Goal: Transaction & Acquisition: Purchase product/service

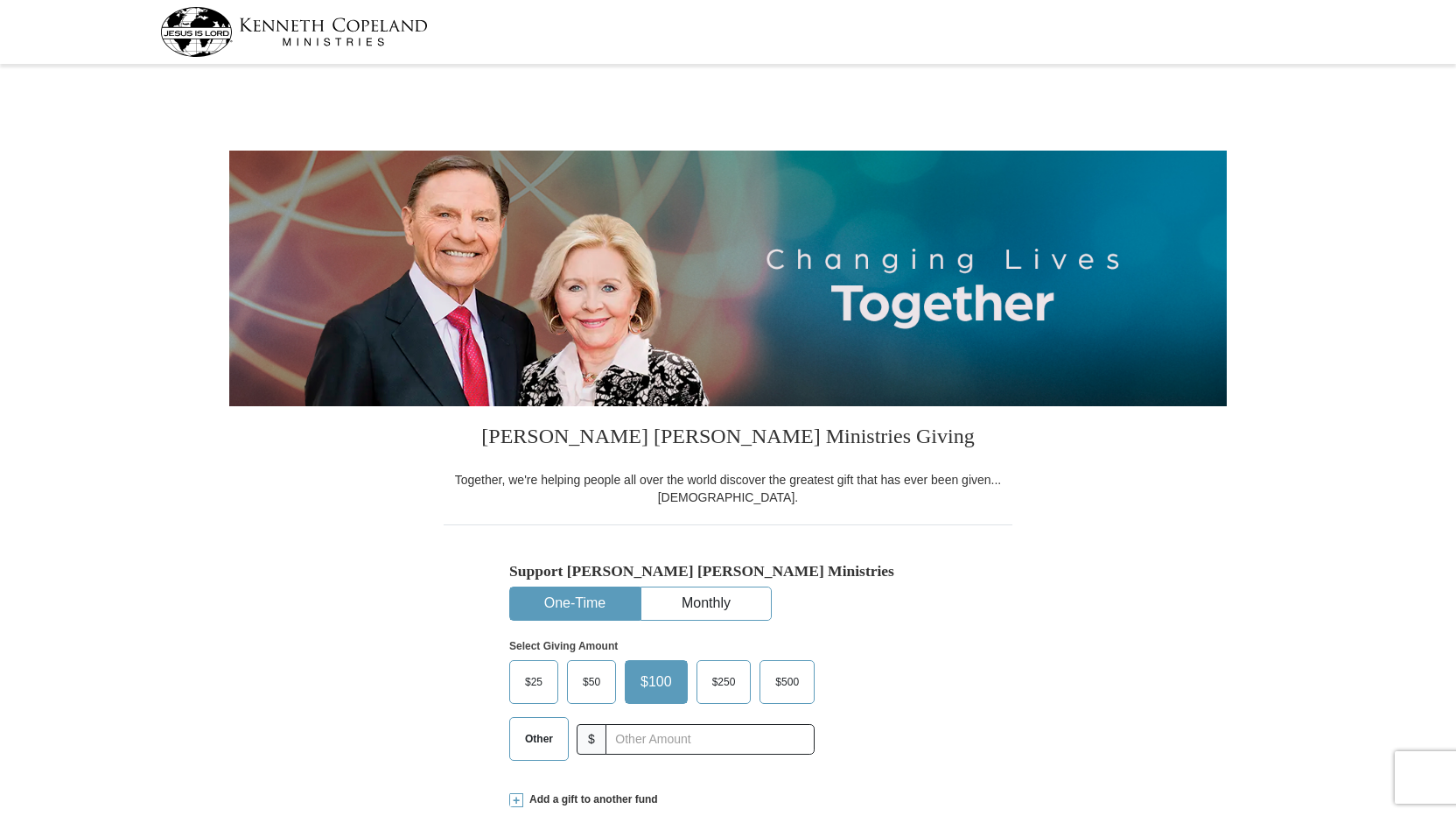
select select "SD"
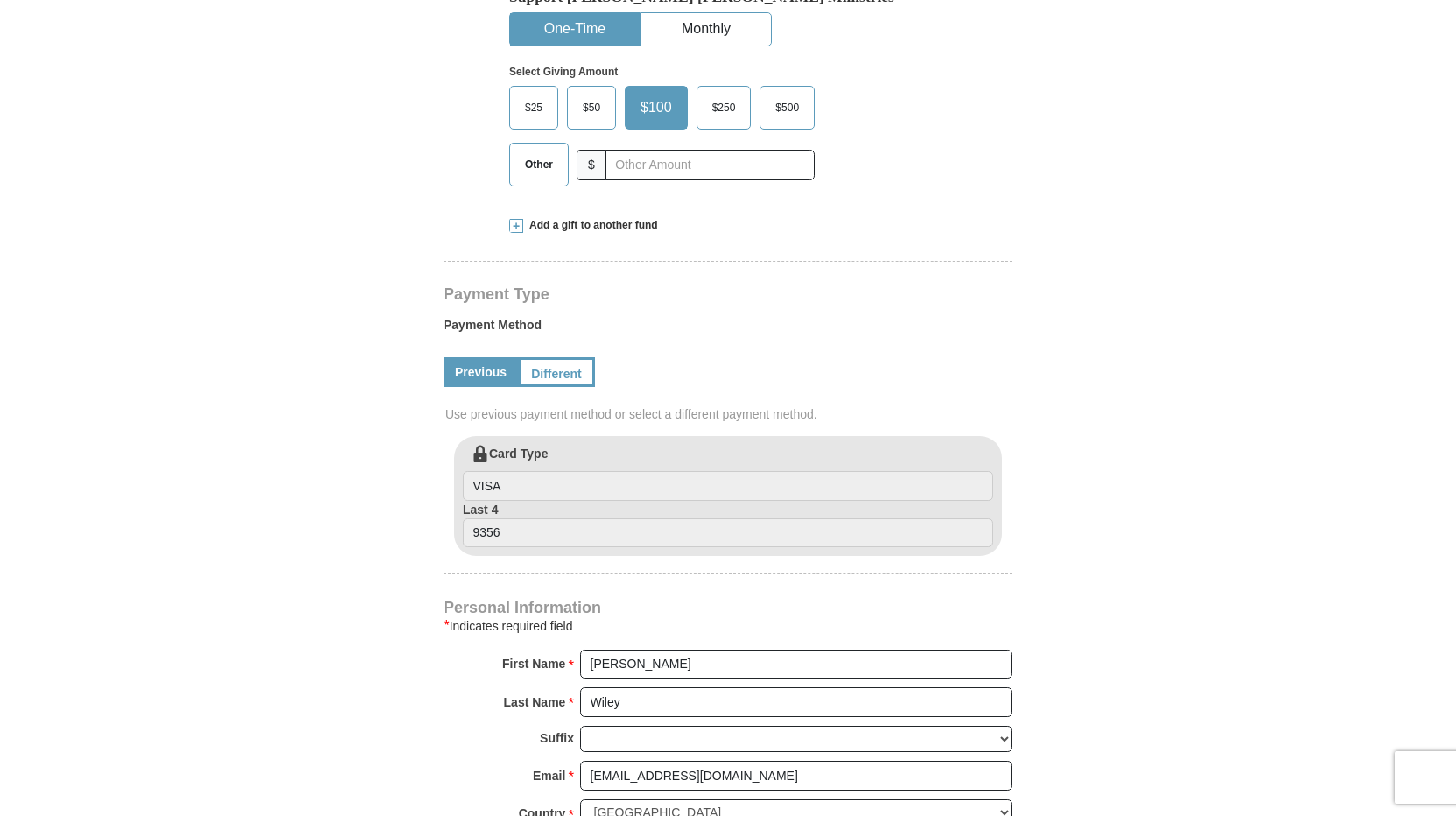
scroll to position [525, 0]
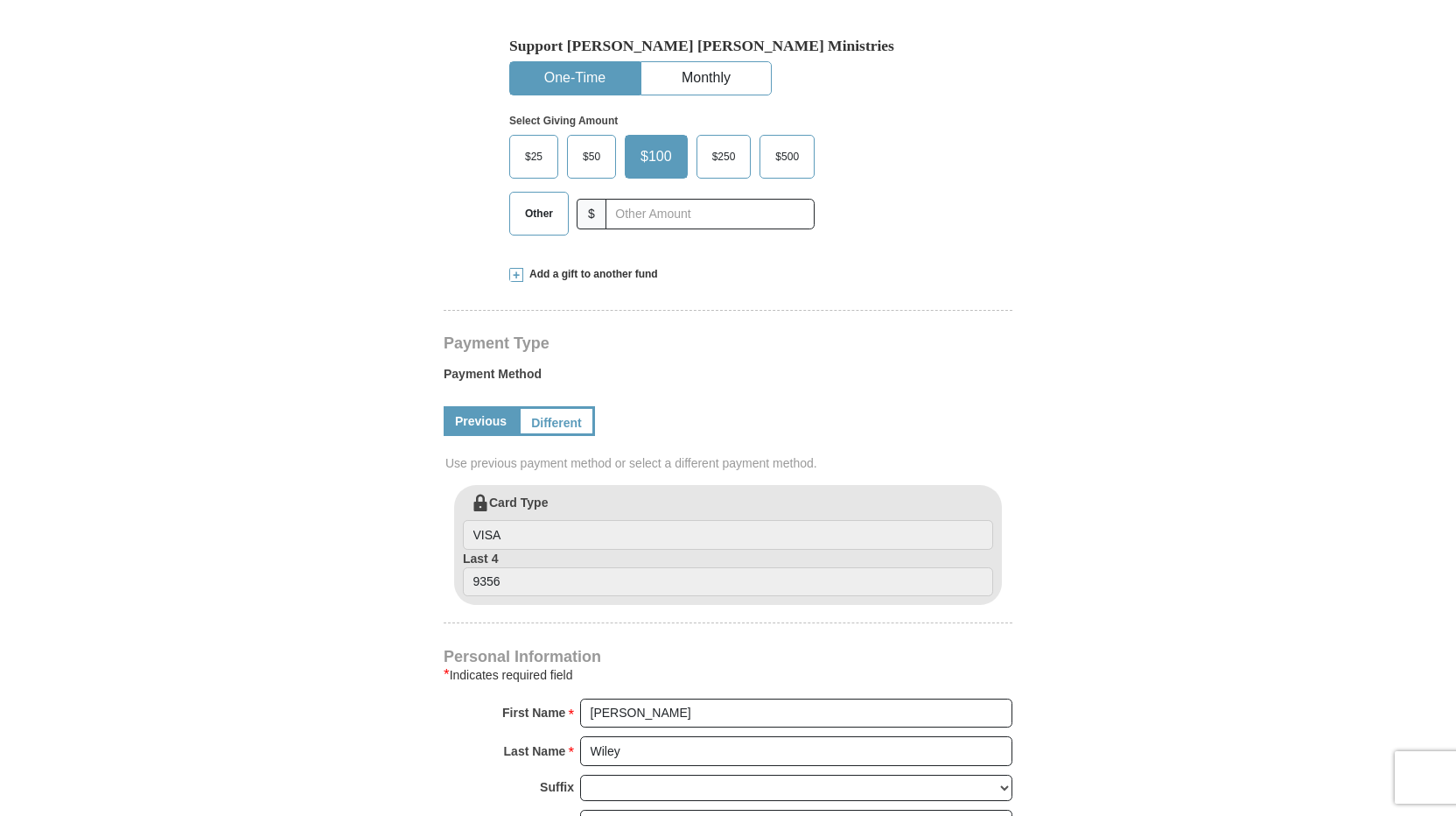
click at [516, 274] on span at bounding box center [516, 275] width 14 height 14
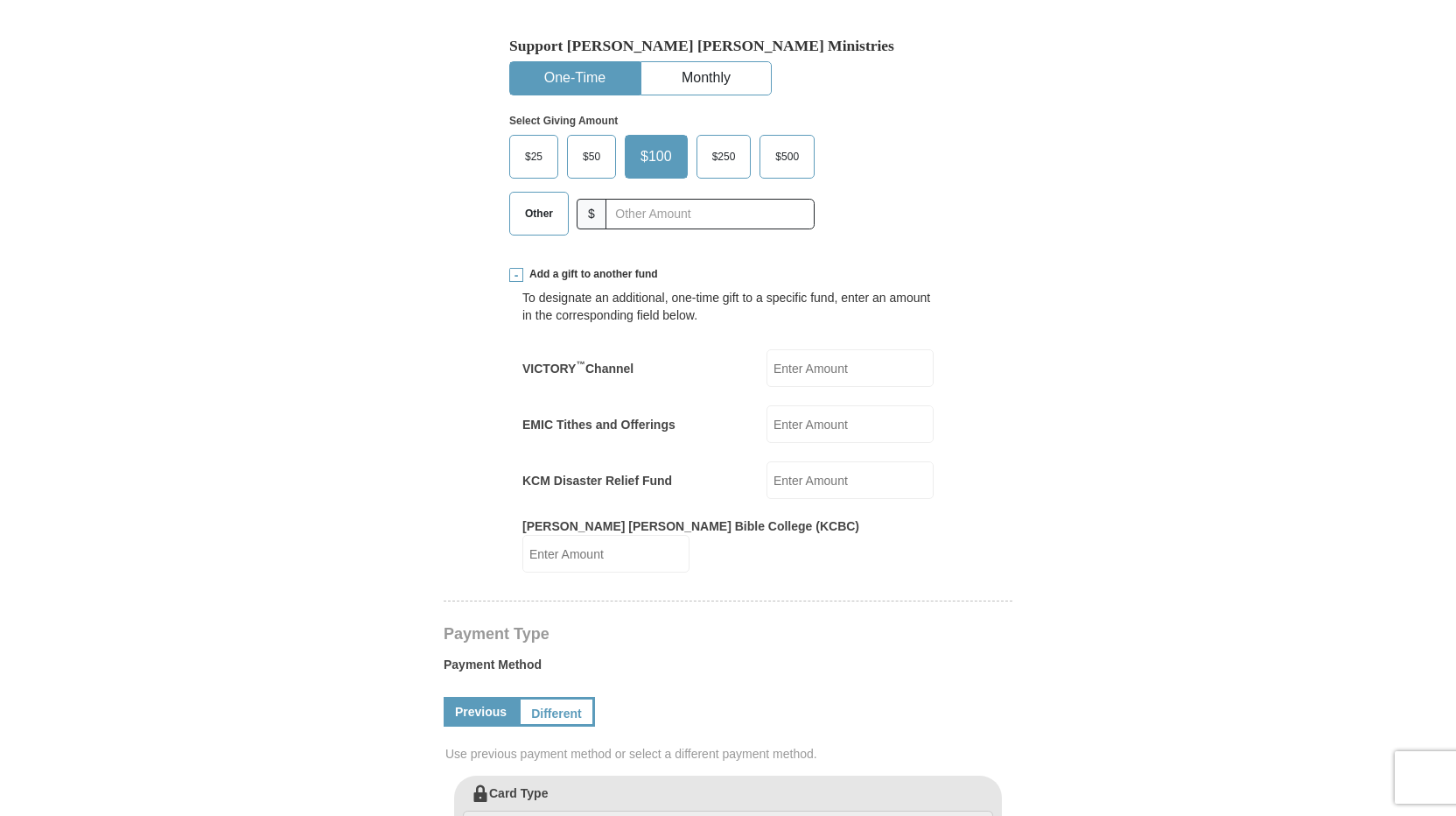
click at [543, 208] on span "Other" at bounding box center [539, 213] width 45 height 26
click at [0, 0] on input "Other" at bounding box center [0, 0] width 0 height 0
click at [791, 364] on input "VICTORY ™ Channel" at bounding box center [850, 368] width 167 height 38
type input "255.00"
click at [799, 431] on input "EMIC Tithes and Offerings" at bounding box center [850, 424] width 167 height 38
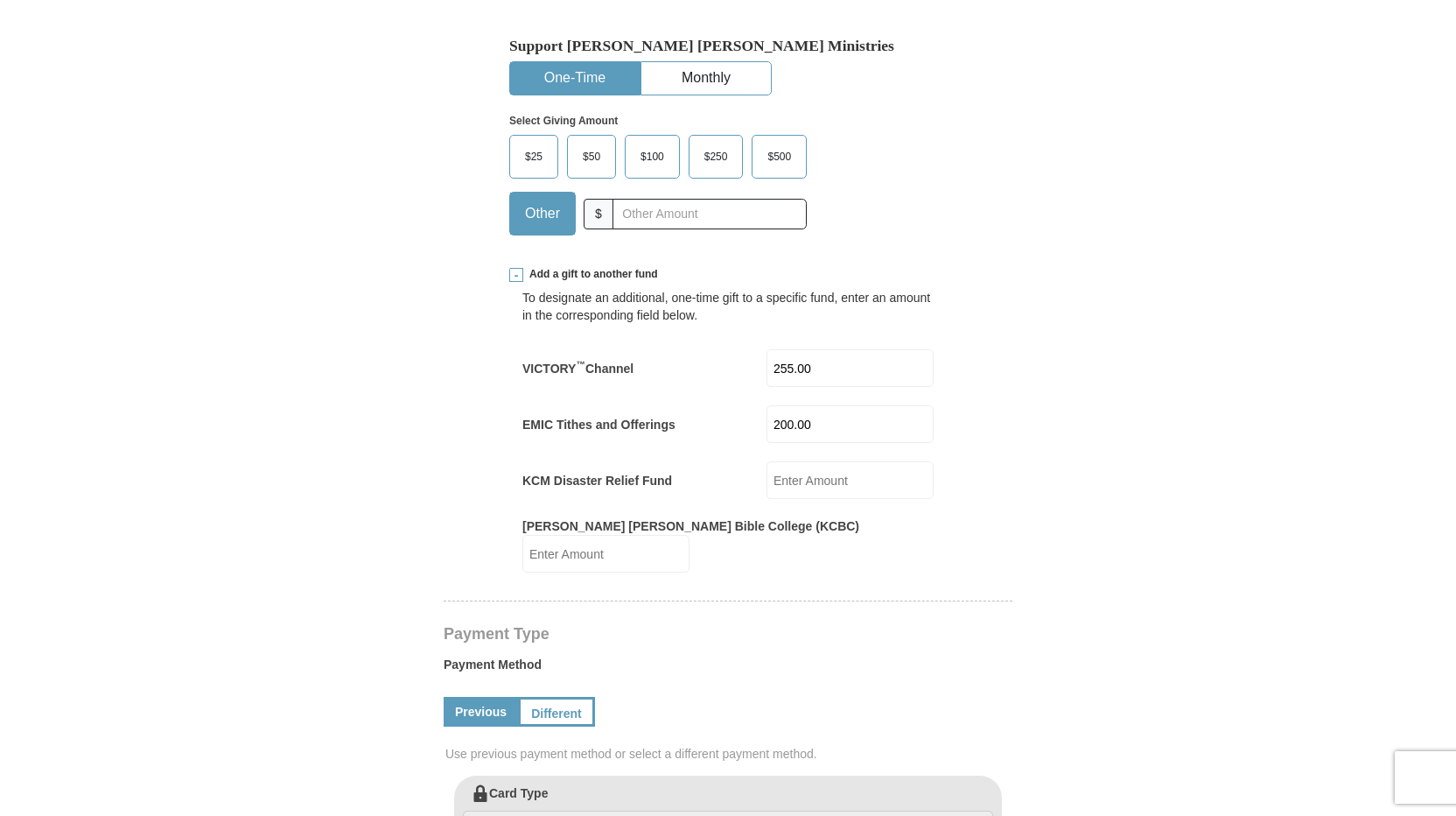
type input "200.00"
click at [837, 375] on input "255.00" at bounding box center [850, 368] width 167 height 38
click at [838, 426] on input "200.00" at bounding box center [850, 424] width 167 height 38
click at [885, 486] on input "KCM Disaster Relief Fund" at bounding box center [850, 480] width 167 height 38
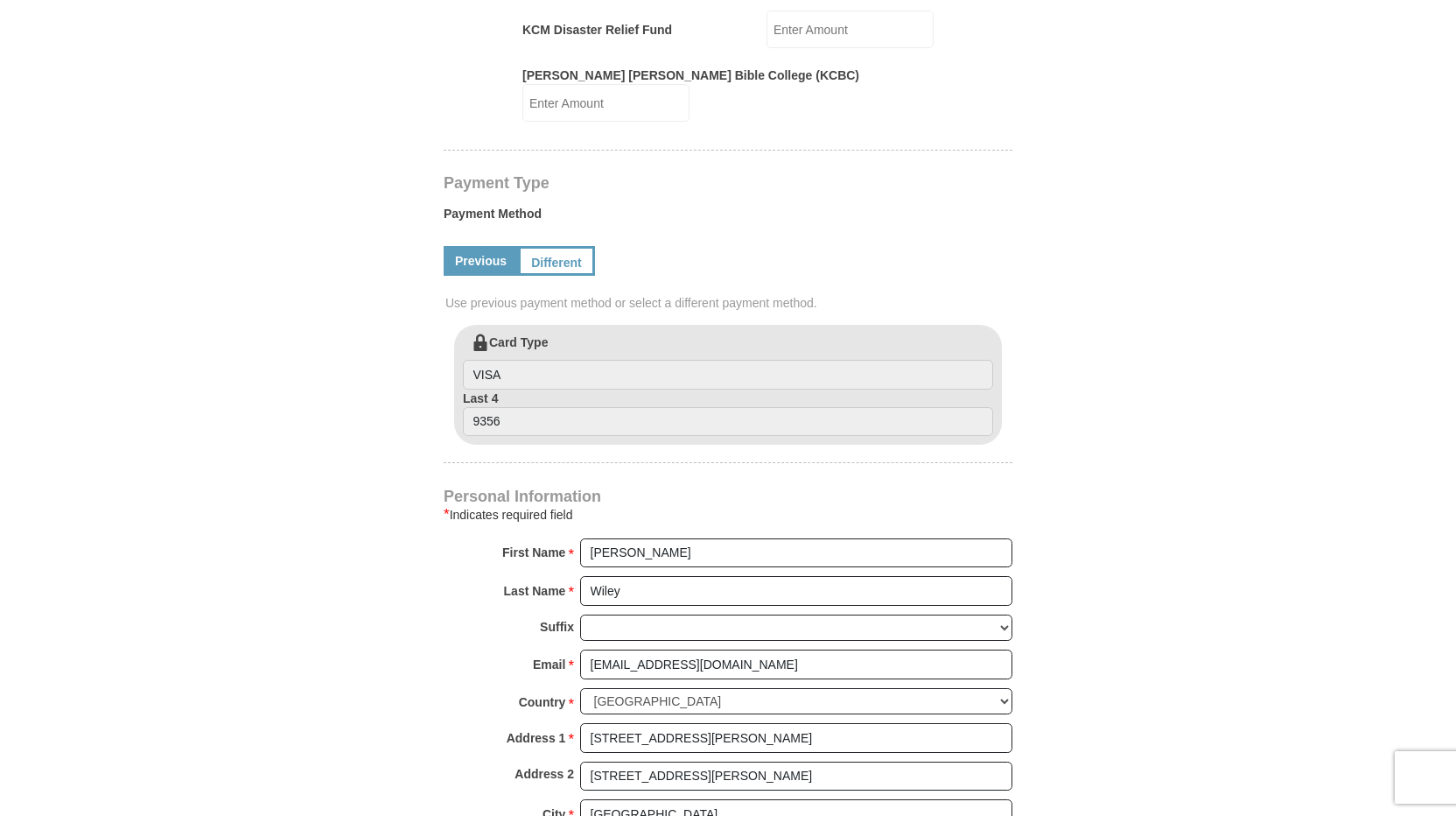
scroll to position [1050, 0]
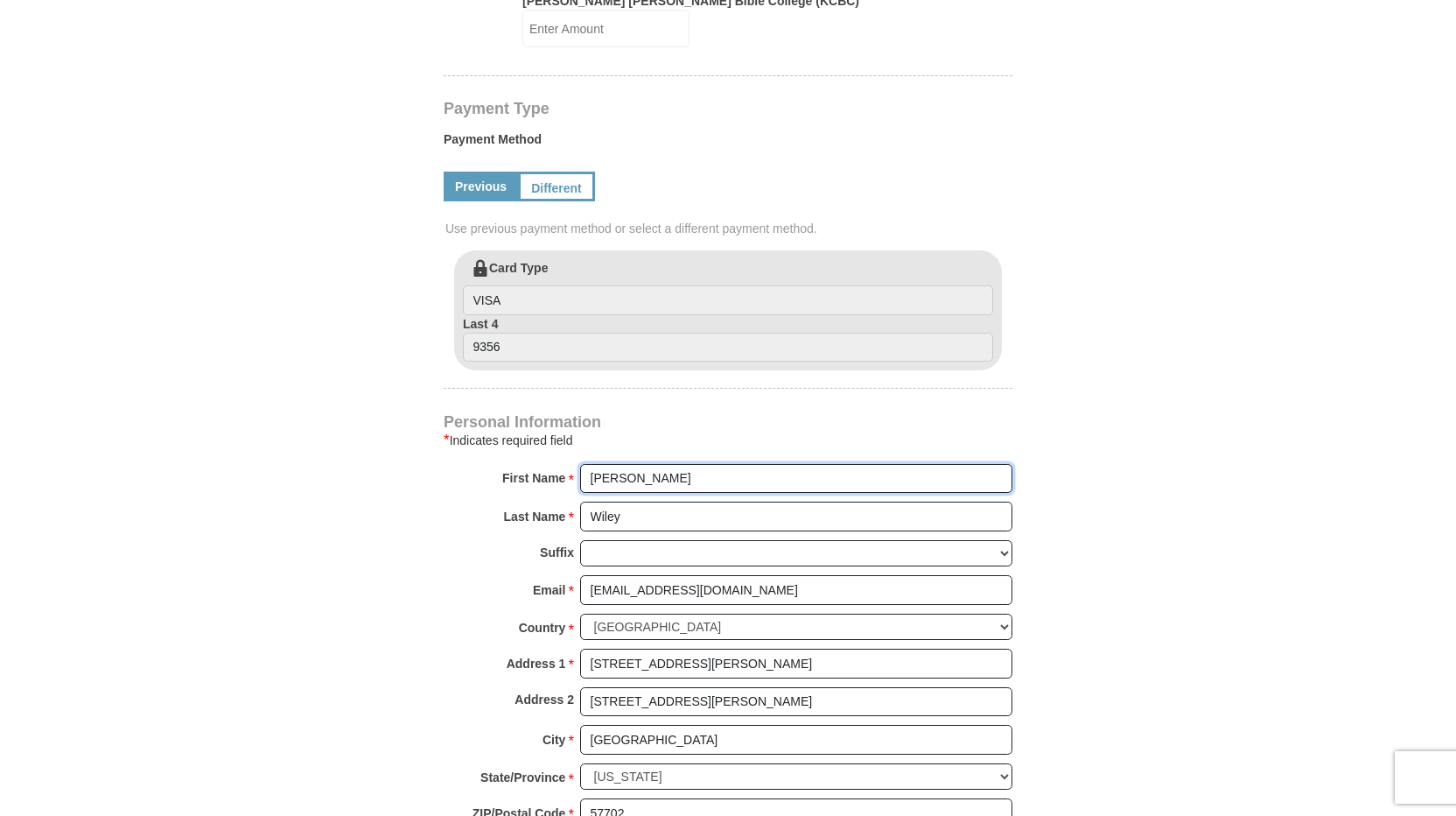
click at [652, 464] on input "Pamela" at bounding box center [796, 479] width 432 height 30
click at [589, 464] on input "Pamela" at bounding box center [796, 479] width 432 height 30
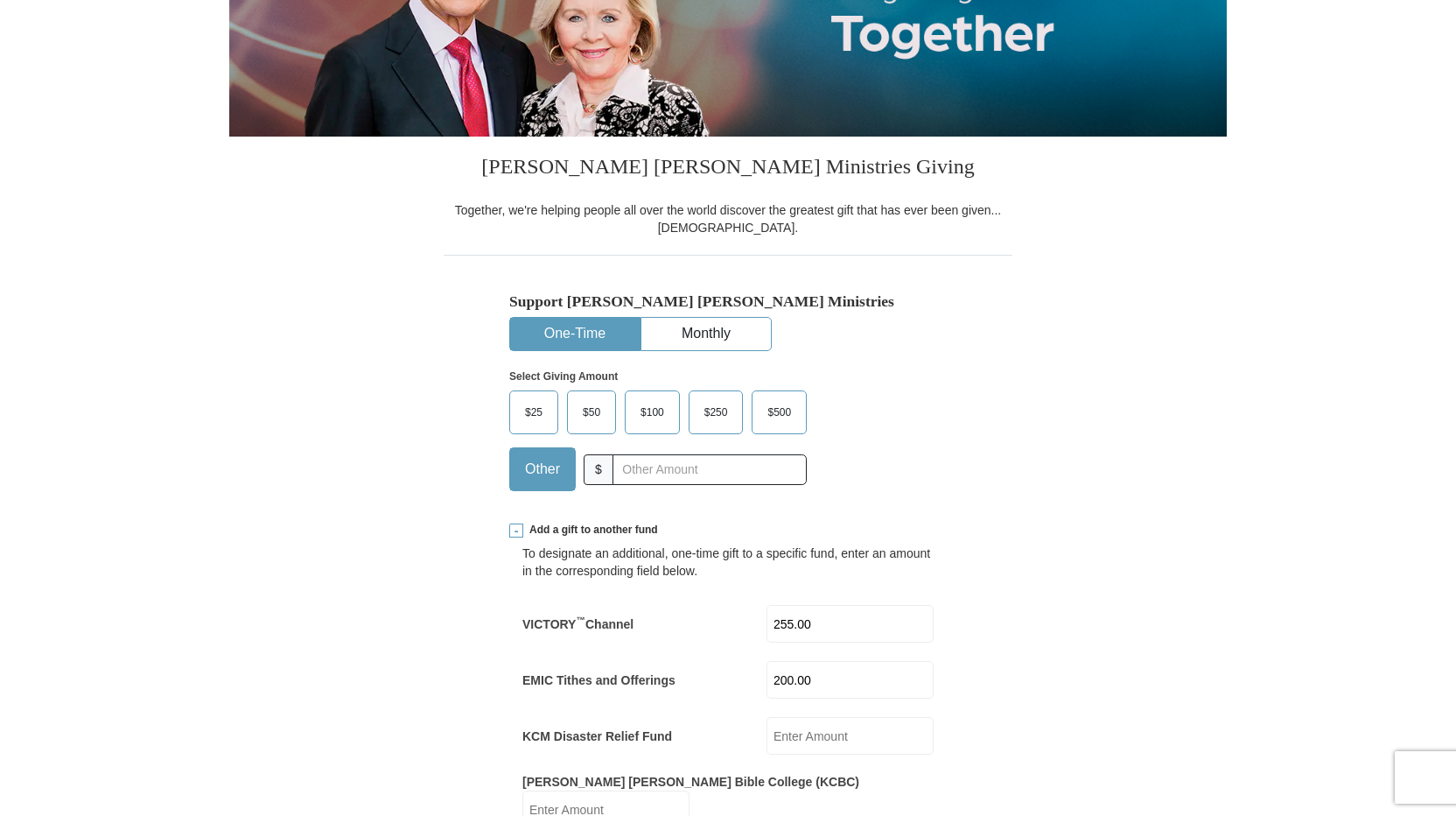
scroll to position [263, 0]
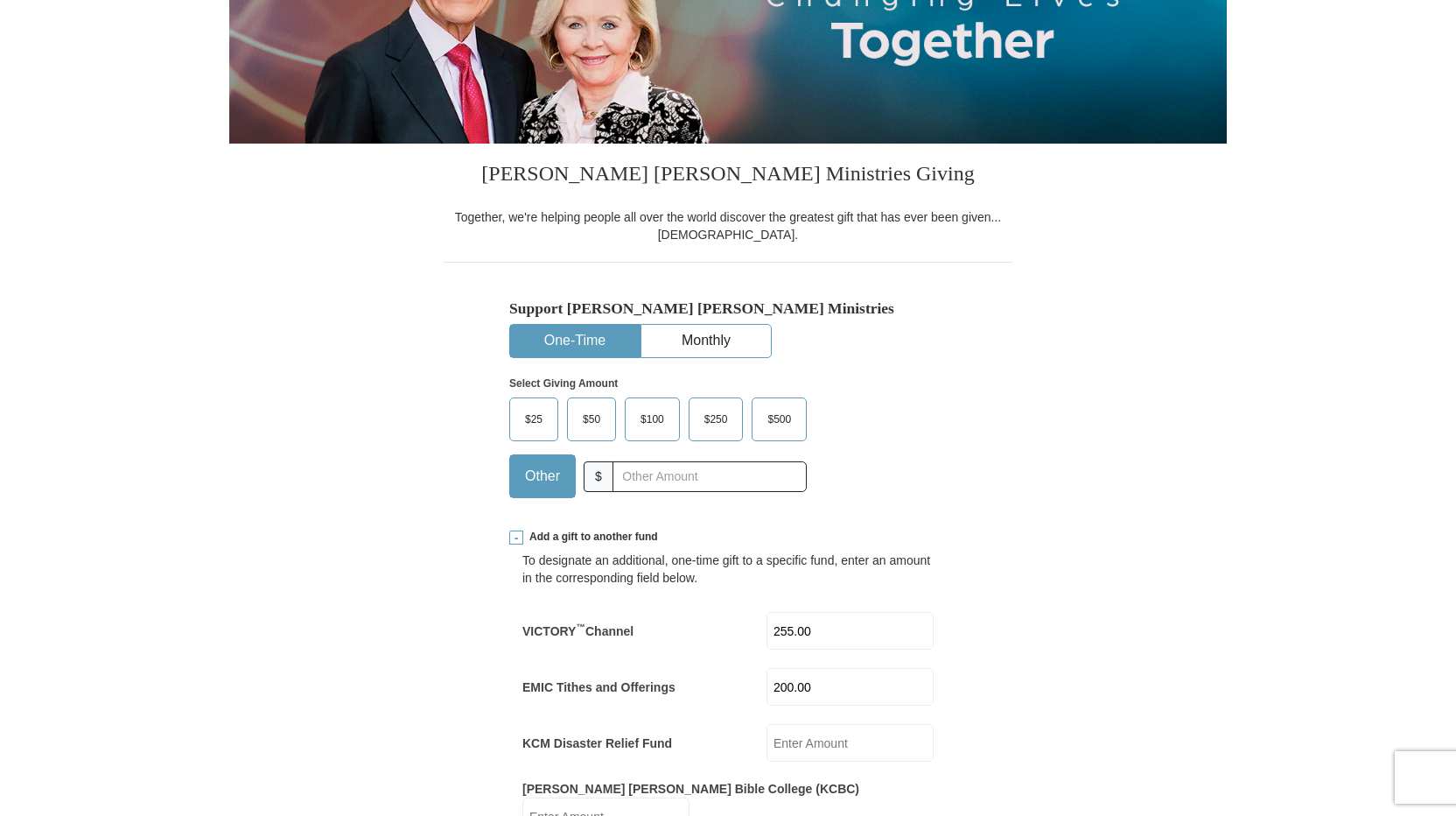
type input "Mark and Pamela"
click at [644, 482] on input "text" at bounding box center [710, 476] width 195 height 30
type input "200.00"
click at [907, 494] on div "Select Giving Amount Amount must be a valid number The total gift cannot be les…" at bounding box center [727, 434] width 437 height 153
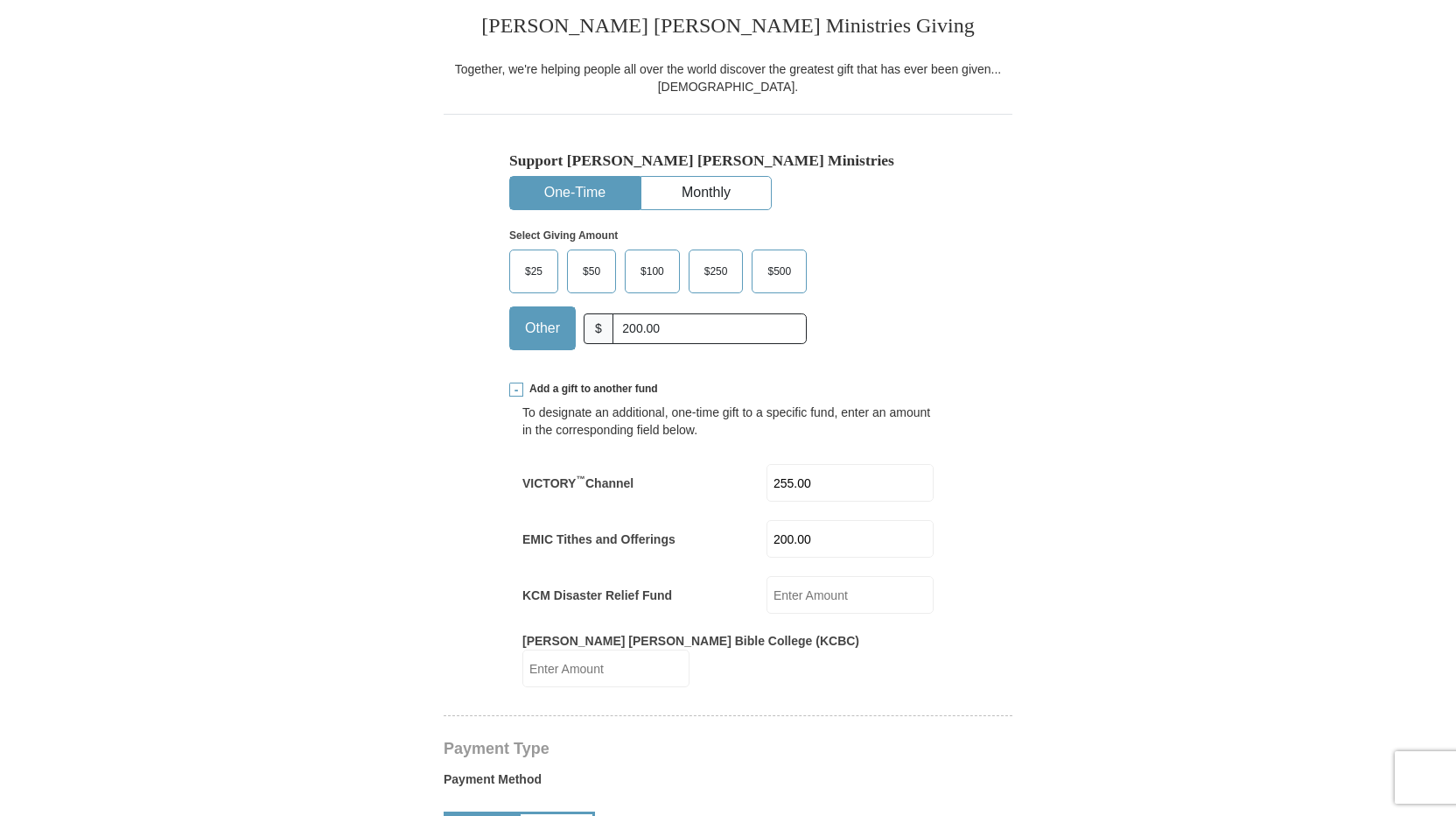
scroll to position [437, 0]
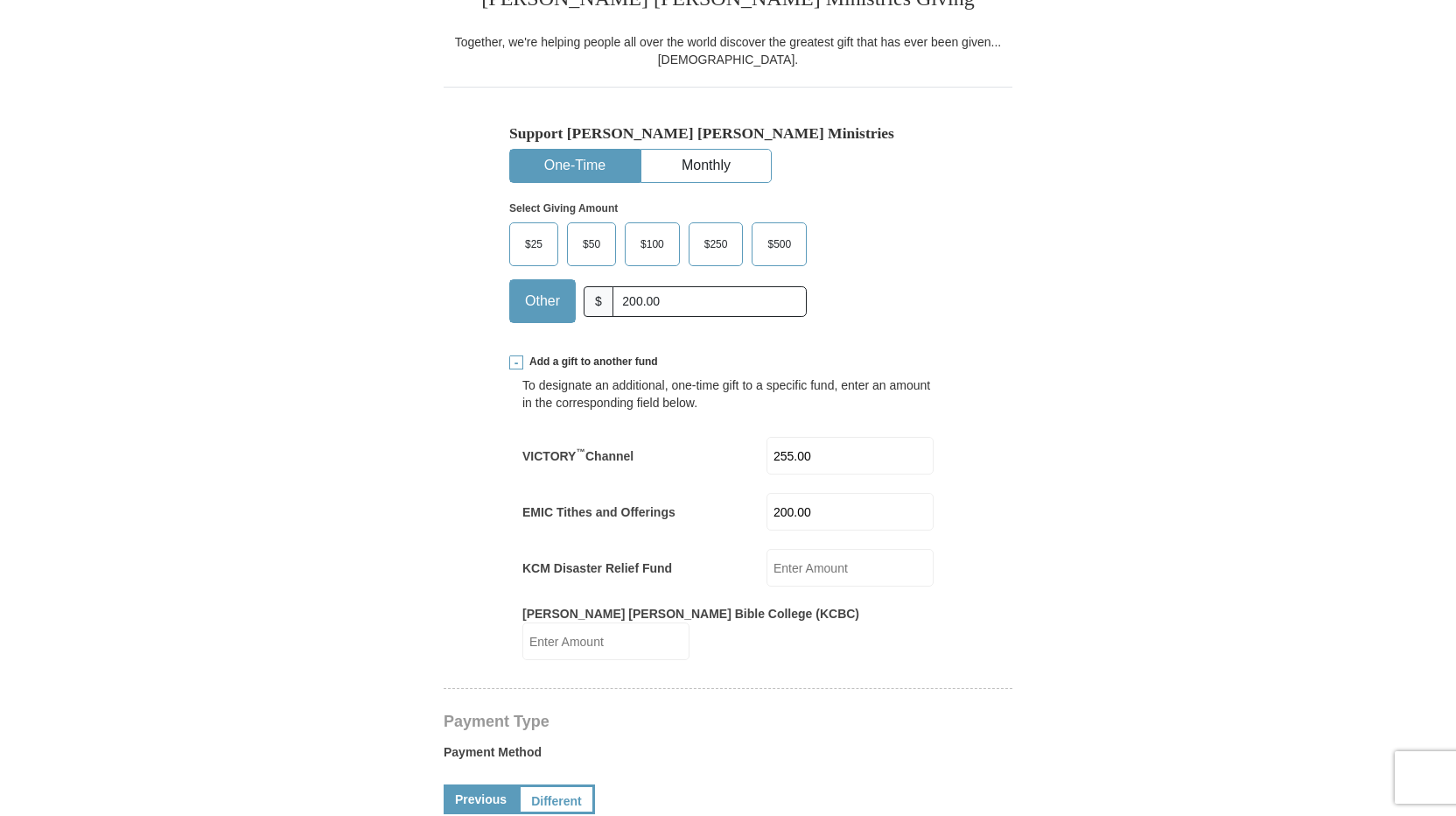
click at [894, 224] on div "Select Giving Amount Amount must be a valid number The total gift cannot be les…" at bounding box center [727, 260] width 437 height 153
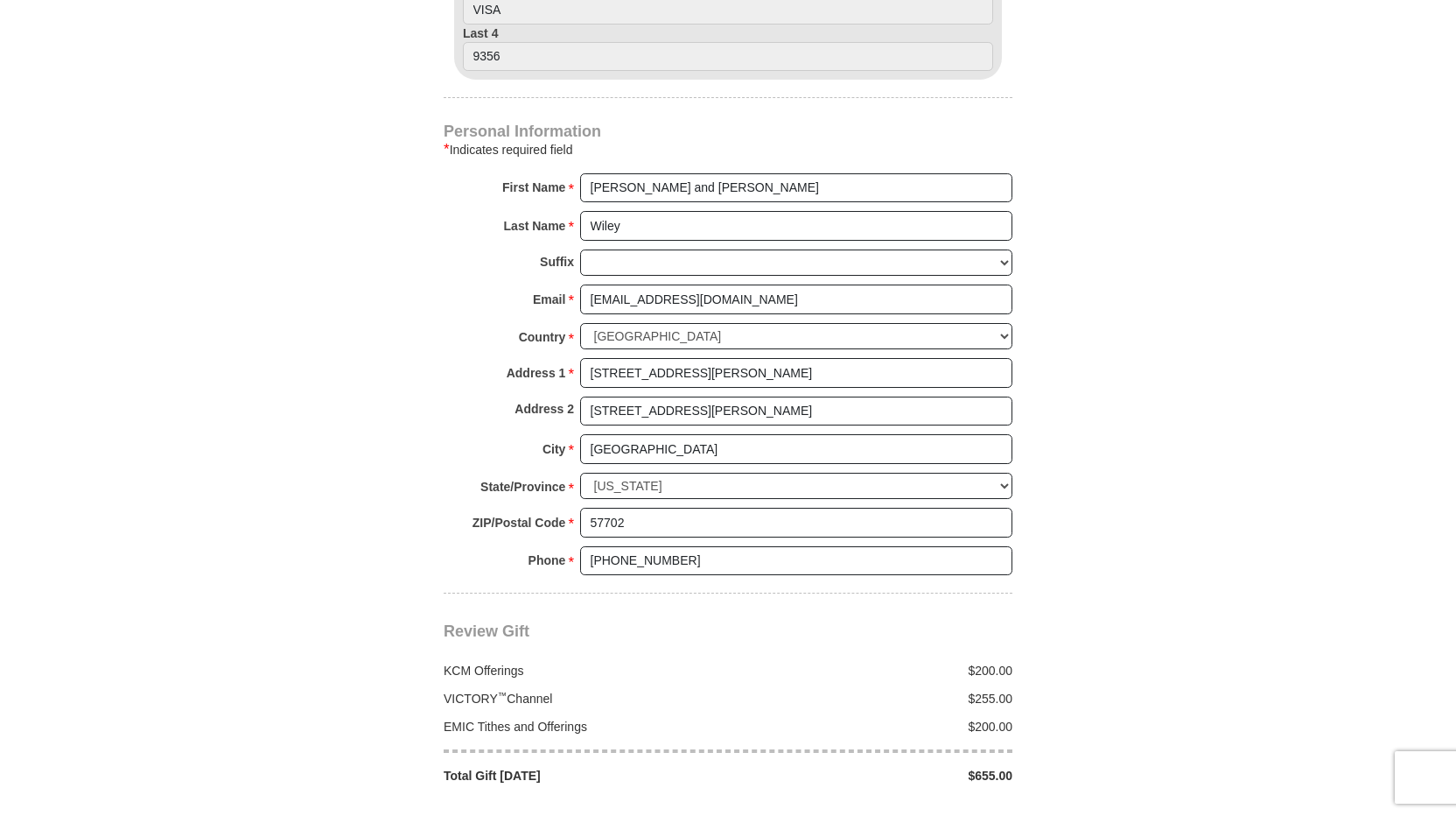
scroll to position [1400, 0]
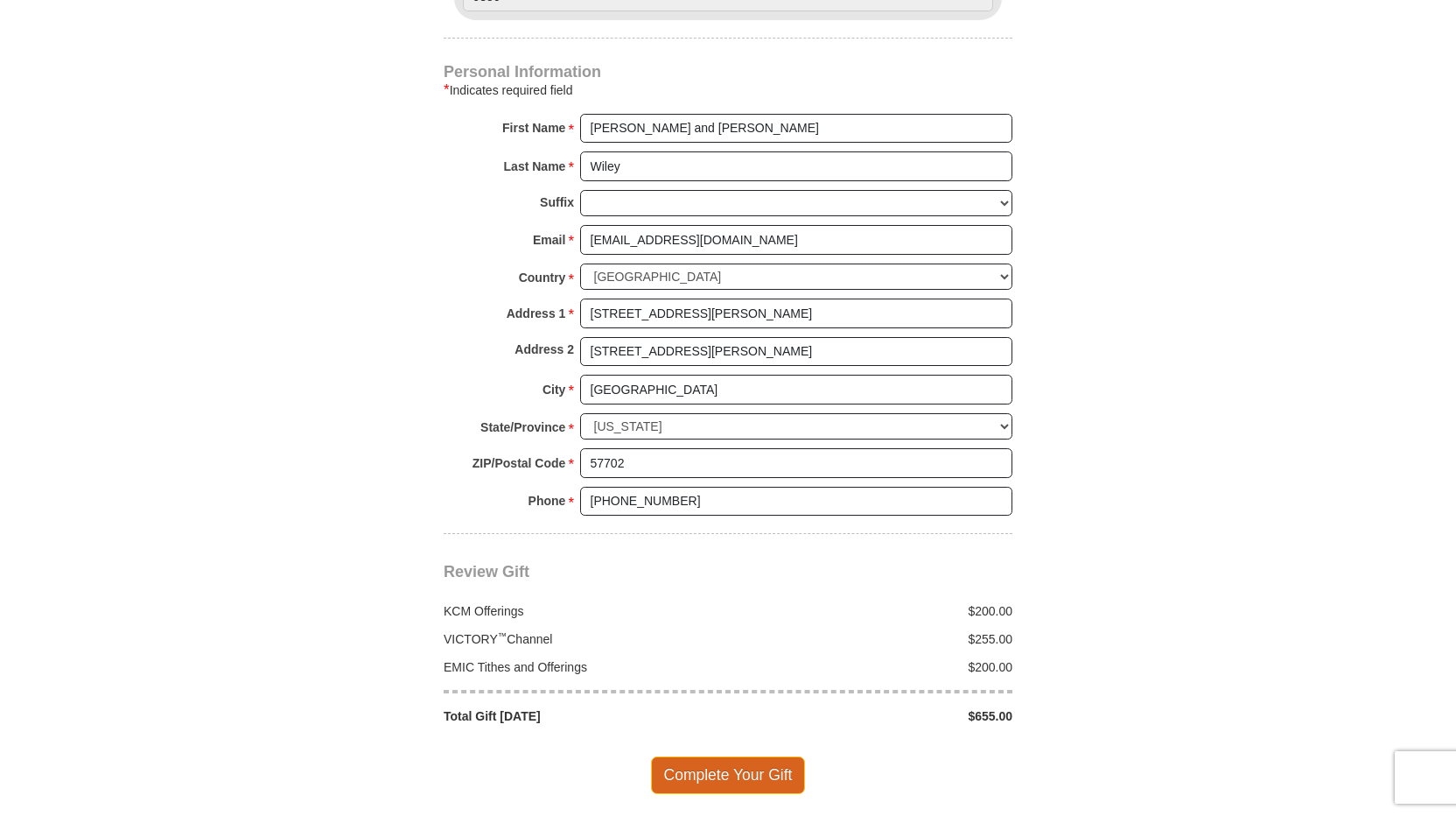
click at [733, 756] on span "Complete Your Gift" at bounding box center [728, 774] width 155 height 37
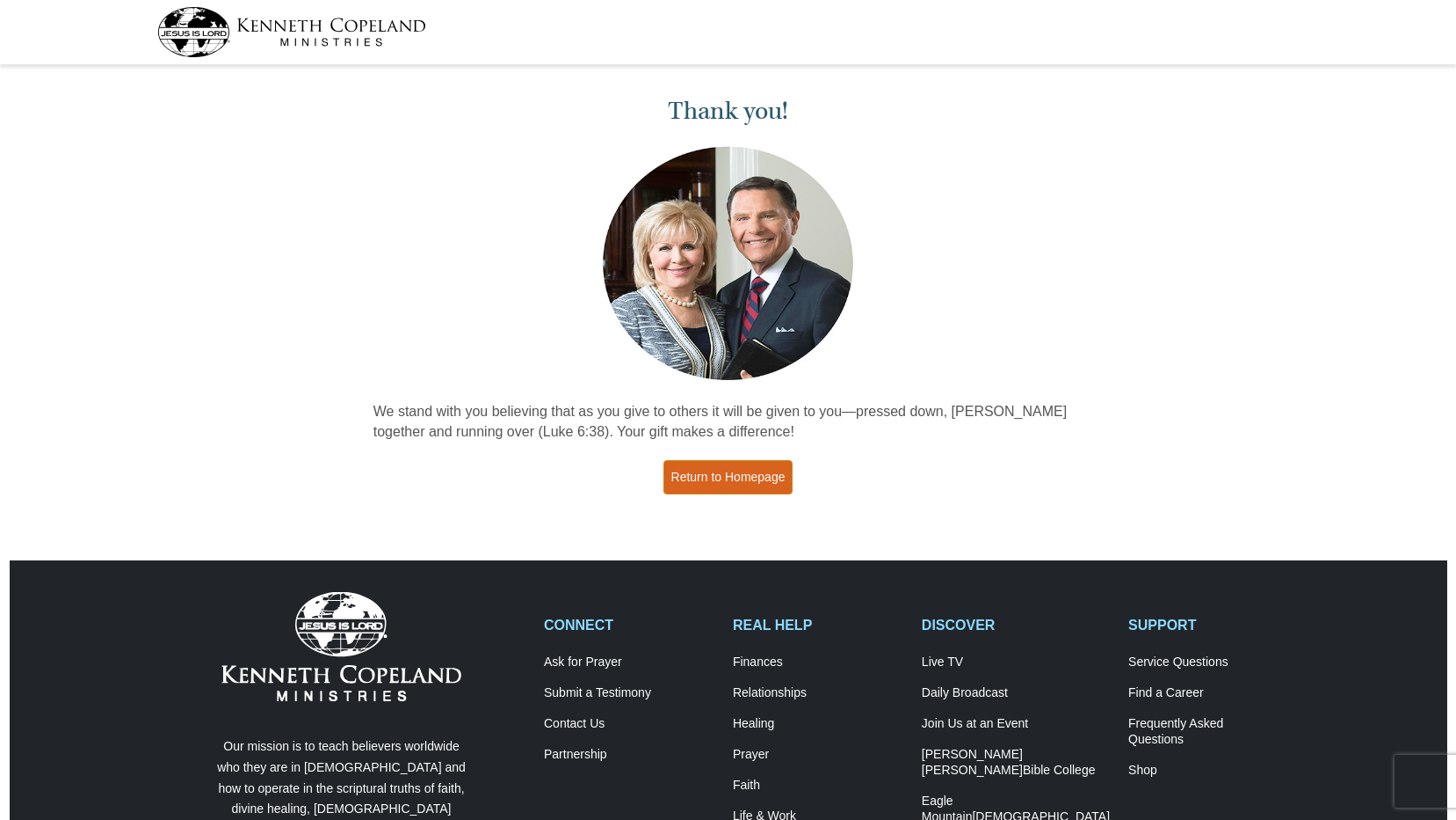
click at [713, 476] on link "Return to Homepage" at bounding box center [728, 477] width 130 height 34
